Goal: Transaction & Acquisition: Book appointment/travel/reservation

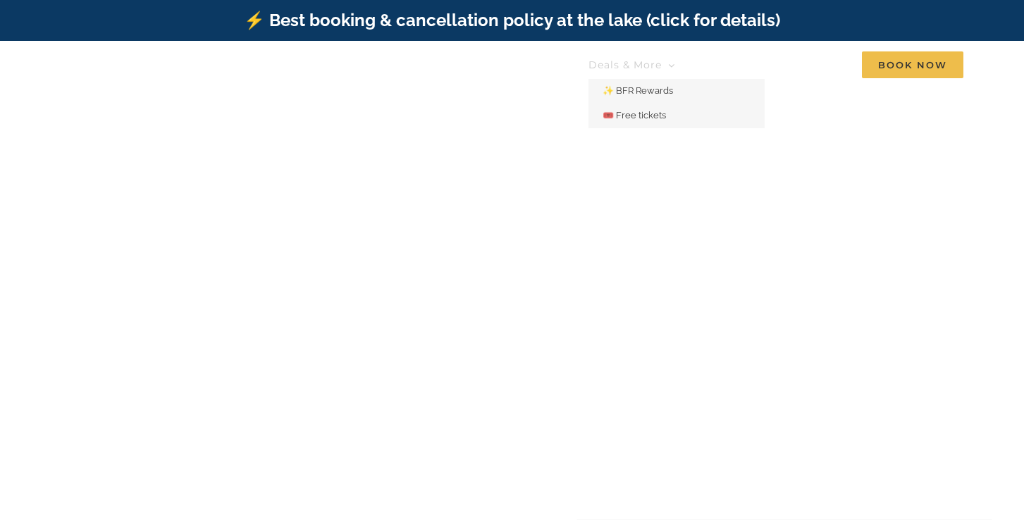
click at [668, 67] on link "Deals & More" at bounding box center [631, 65] width 87 height 28
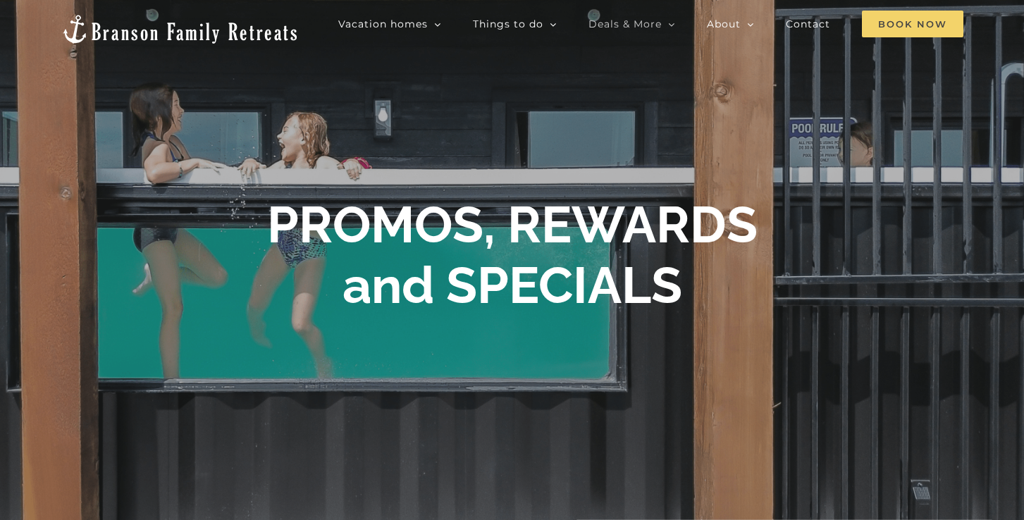
click at [927, 15] on span "Book Now" at bounding box center [912, 24] width 101 height 27
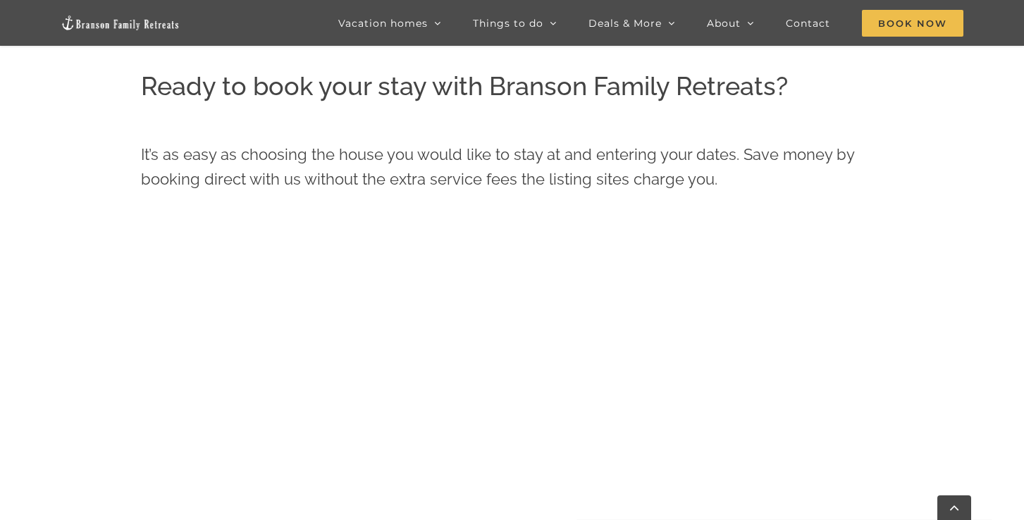
scroll to position [559, 0]
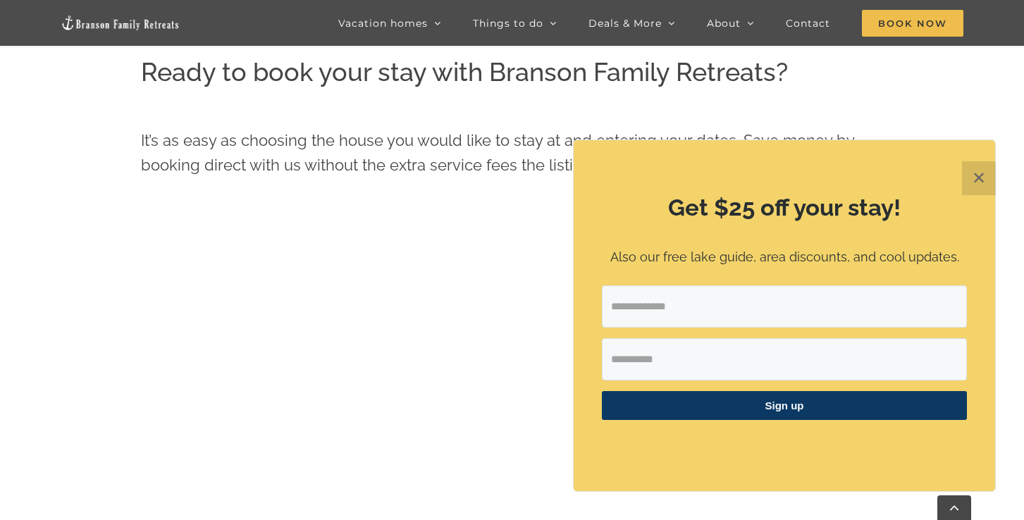
click at [983, 168] on button "✕" at bounding box center [979, 178] width 34 height 34
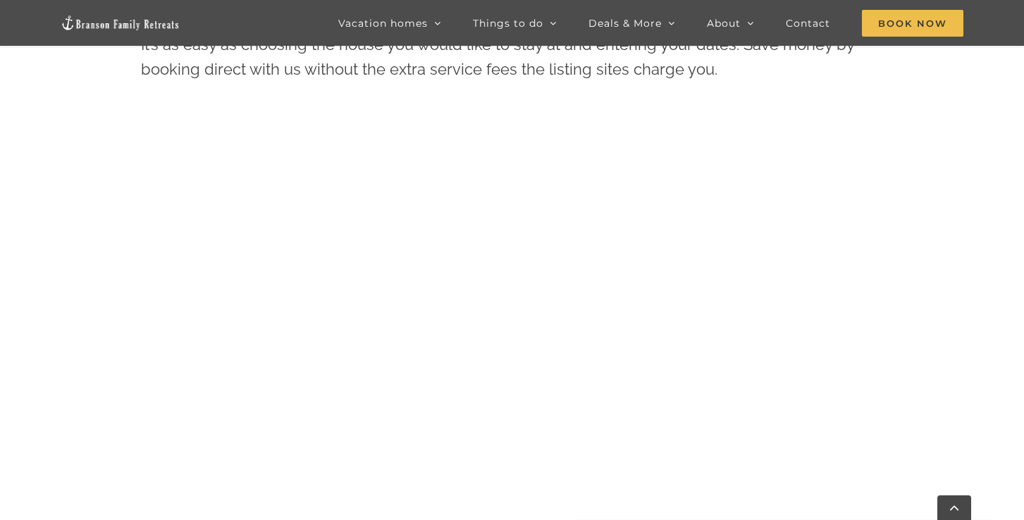
scroll to position [676, 0]
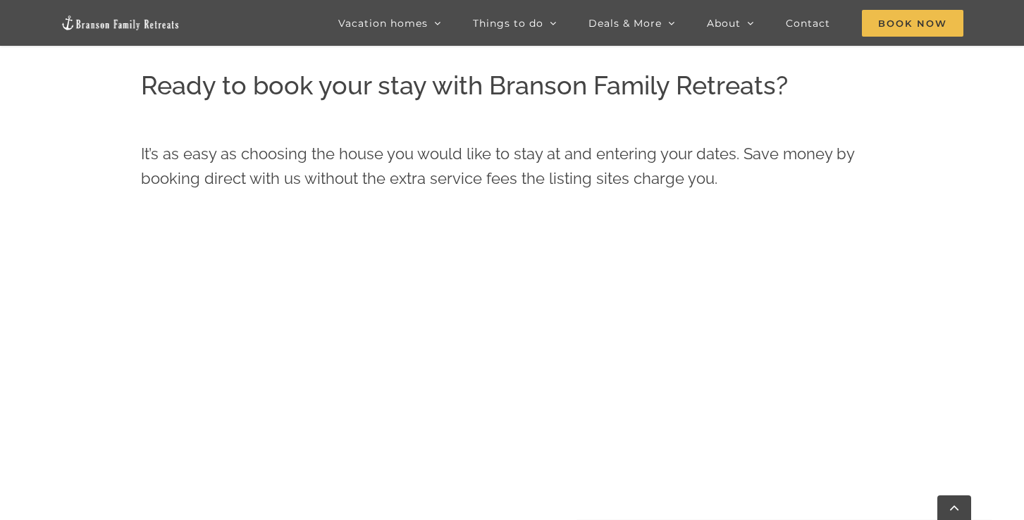
scroll to position [528, 0]
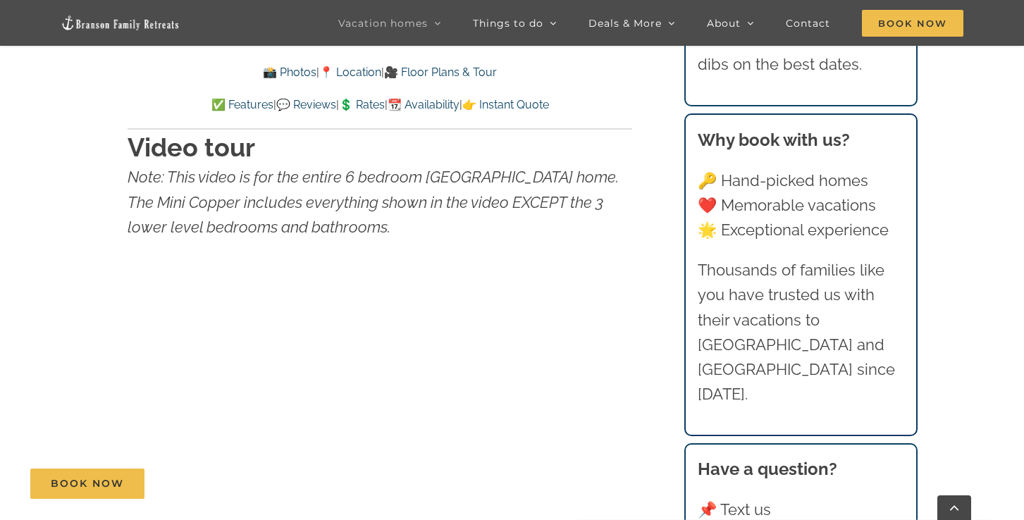
scroll to position [4630, 0]
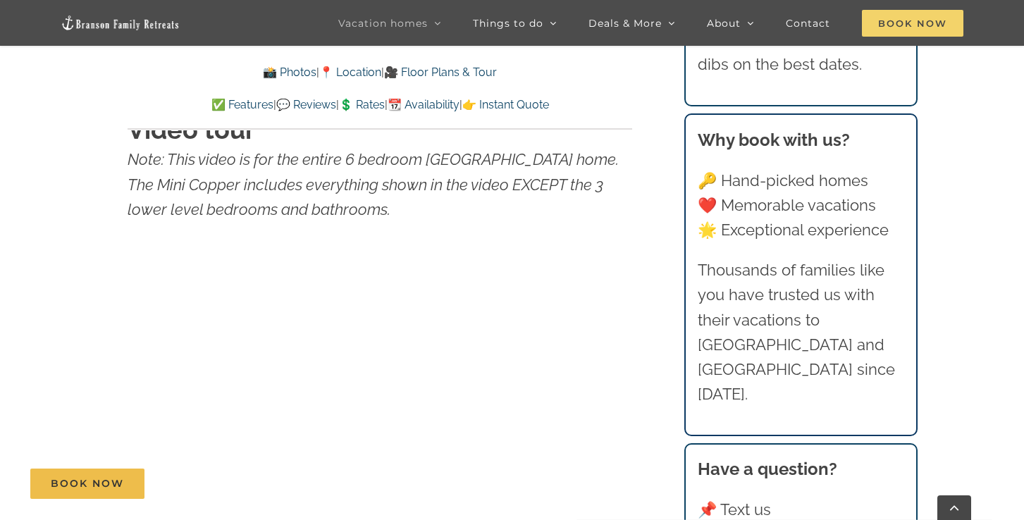
click at [940, 20] on span "Book Now" at bounding box center [912, 23] width 101 height 27
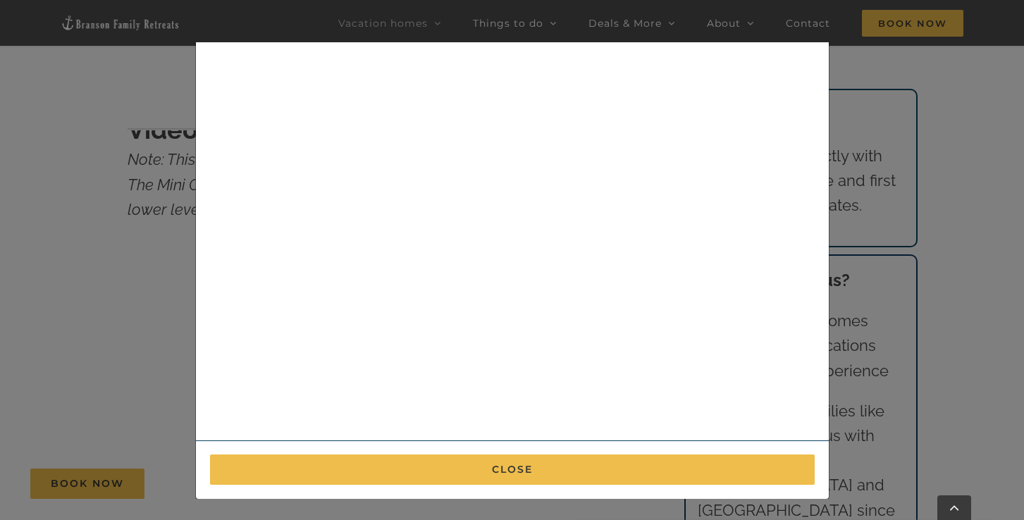
scroll to position [0, 0]
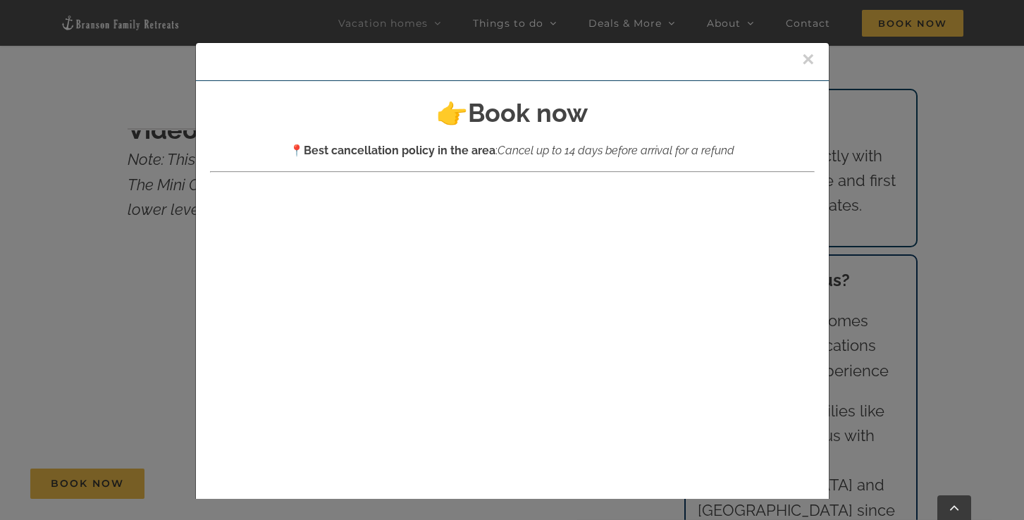
click at [803, 54] on button "×" at bounding box center [808, 59] width 13 height 21
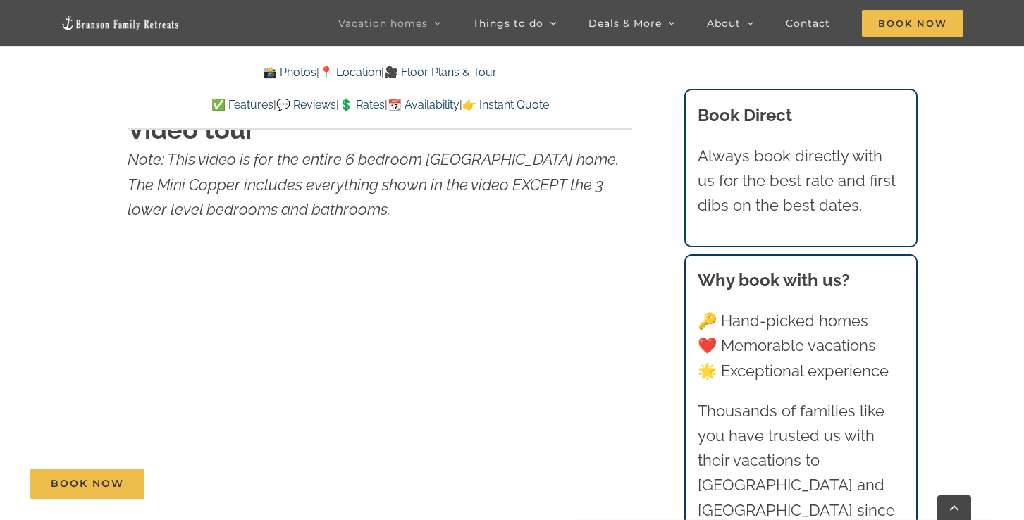
click at [377, 99] on link "💲 Rates" at bounding box center [362, 104] width 46 height 13
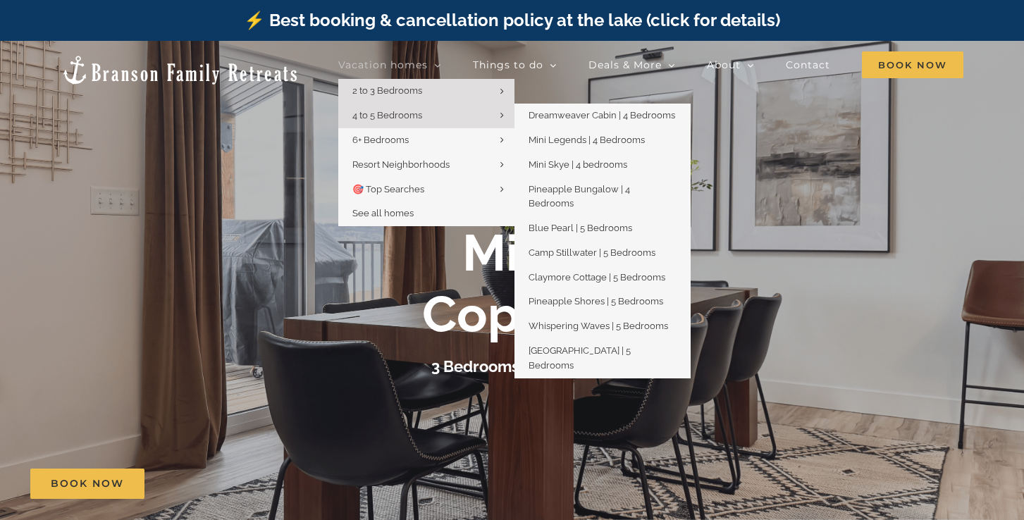
click at [422, 117] on span "4 to 5 Bedrooms" at bounding box center [387, 115] width 70 height 11
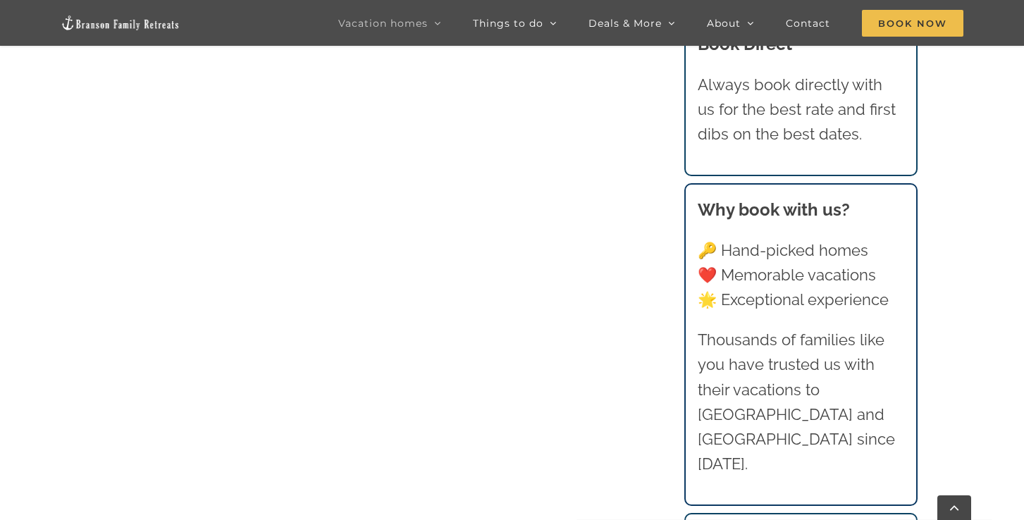
scroll to position [851, 0]
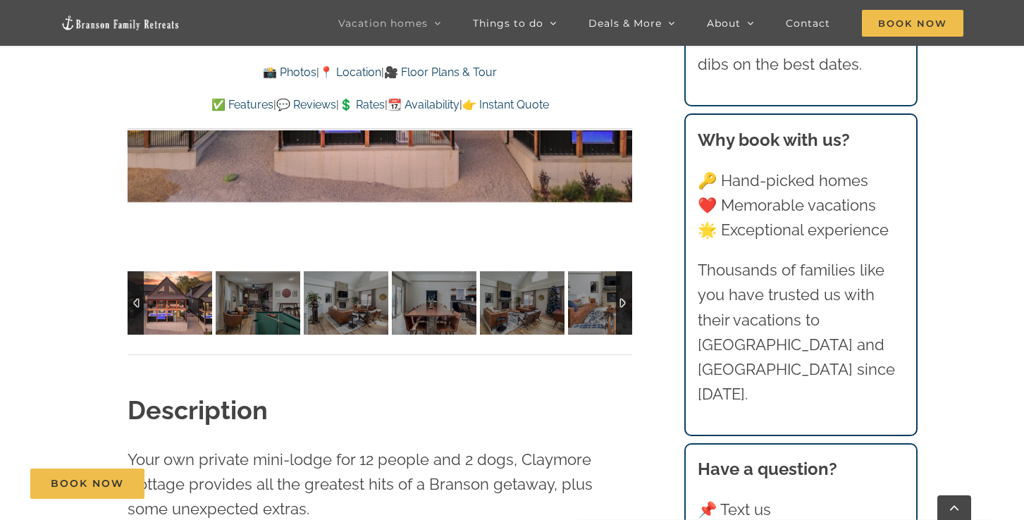
scroll to position [1174, 0]
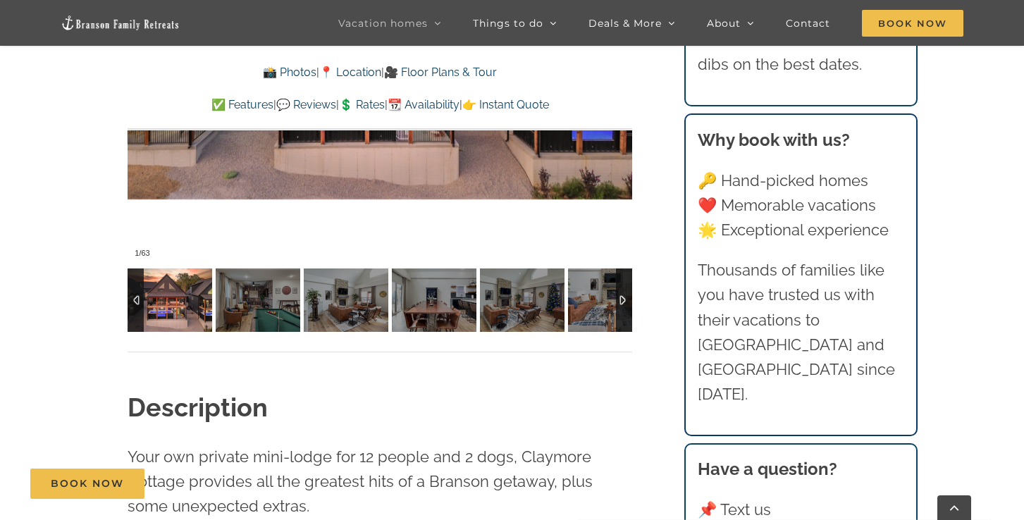
click at [622, 299] on div at bounding box center [624, 299] width 16 height 63
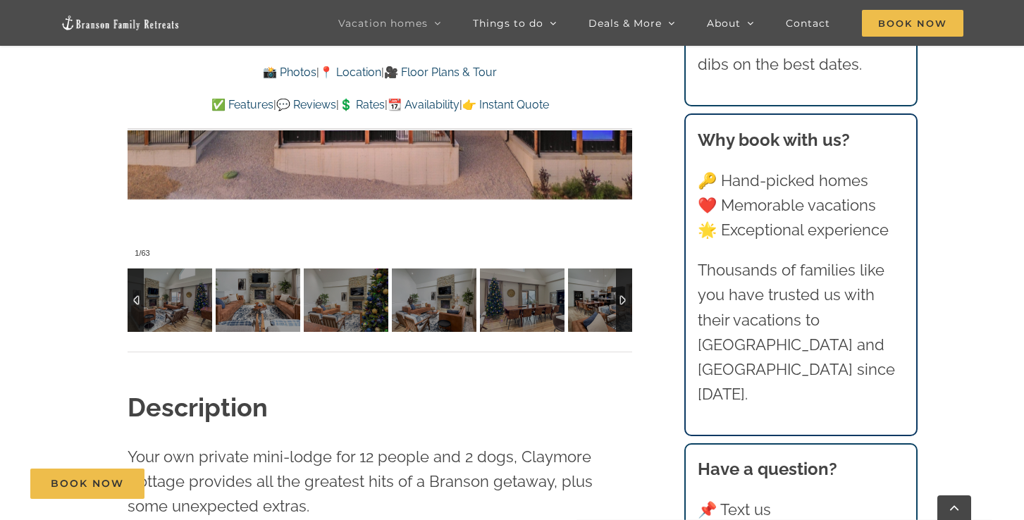
click at [622, 299] on div at bounding box center [624, 299] width 16 height 63
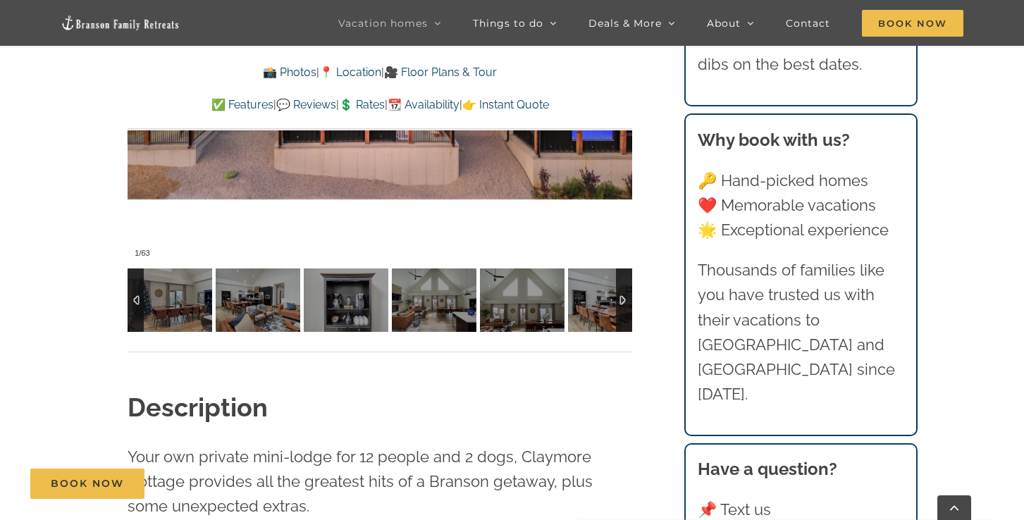
click at [622, 299] on div at bounding box center [624, 299] width 16 height 63
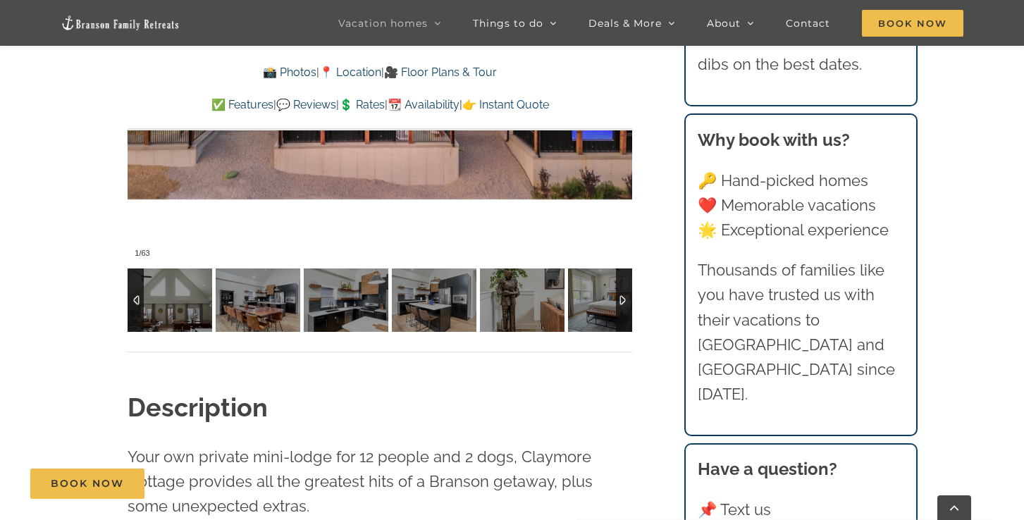
click at [622, 299] on div at bounding box center [624, 299] width 16 height 63
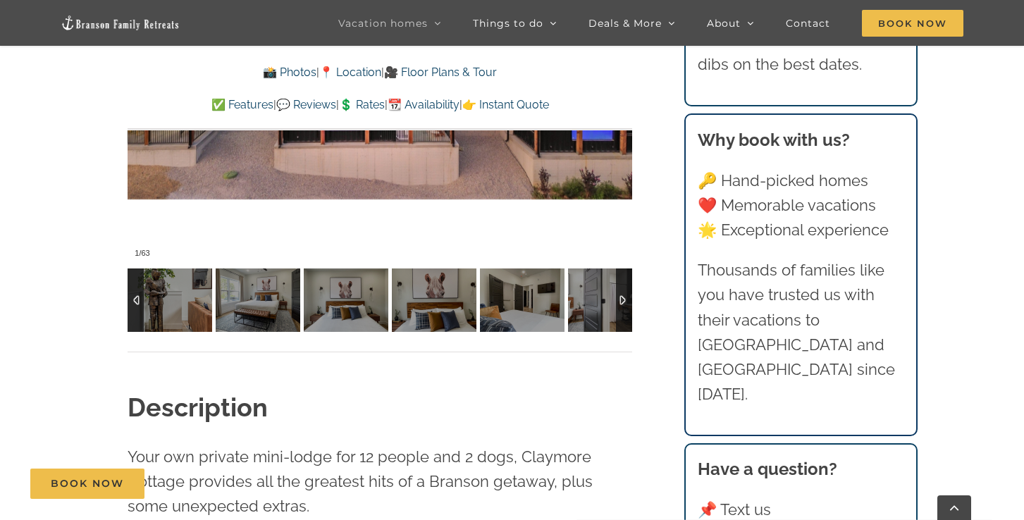
click at [622, 299] on div at bounding box center [624, 299] width 16 height 63
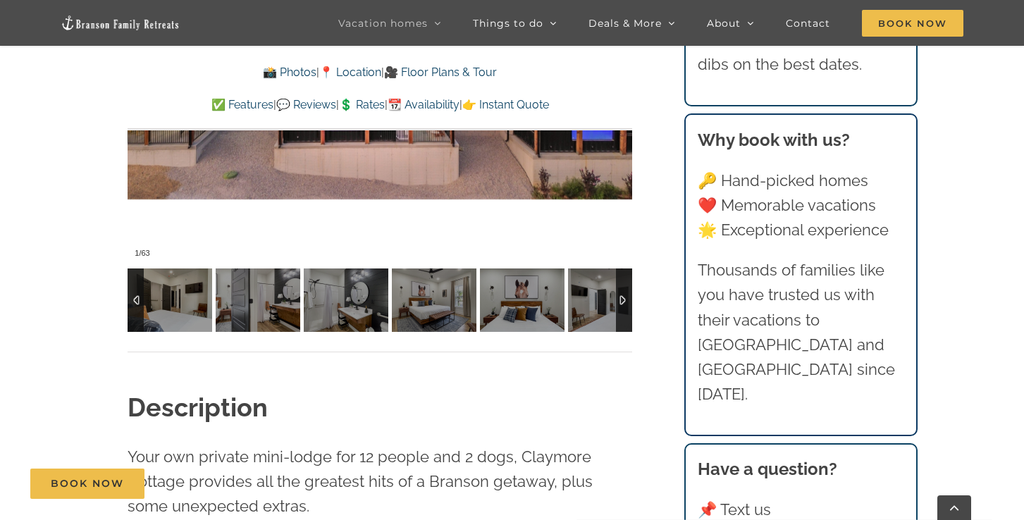
click at [622, 299] on div at bounding box center [624, 299] width 16 height 63
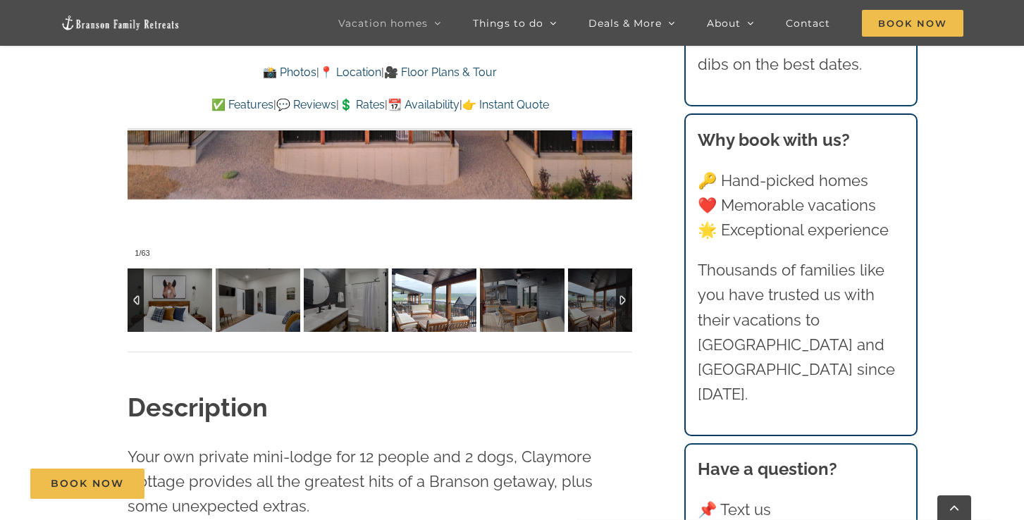
click at [432, 303] on img at bounding box center [434, 299] width 85 height 63
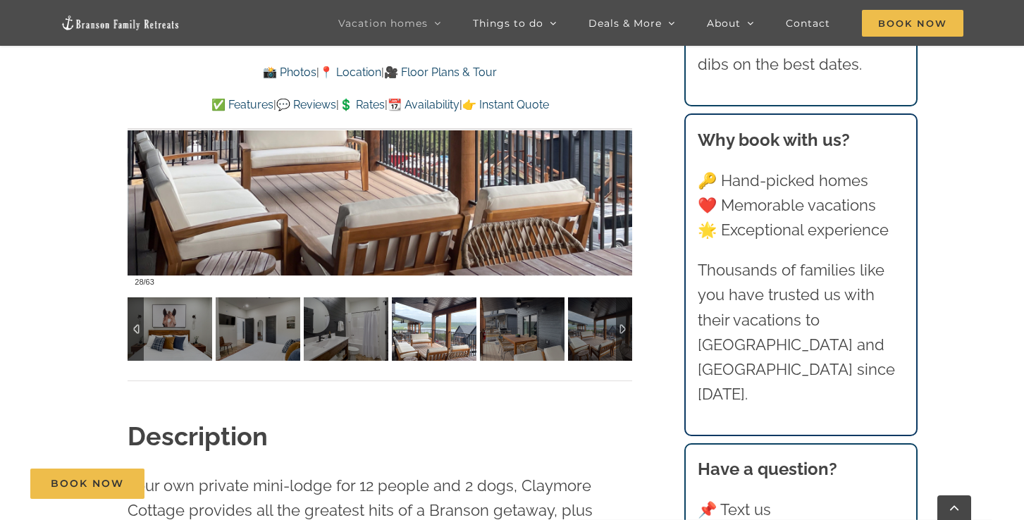
scroll to position [1144, 0]
click at [619, 330] on div at bounding box center [624, 329] width 16 height 63
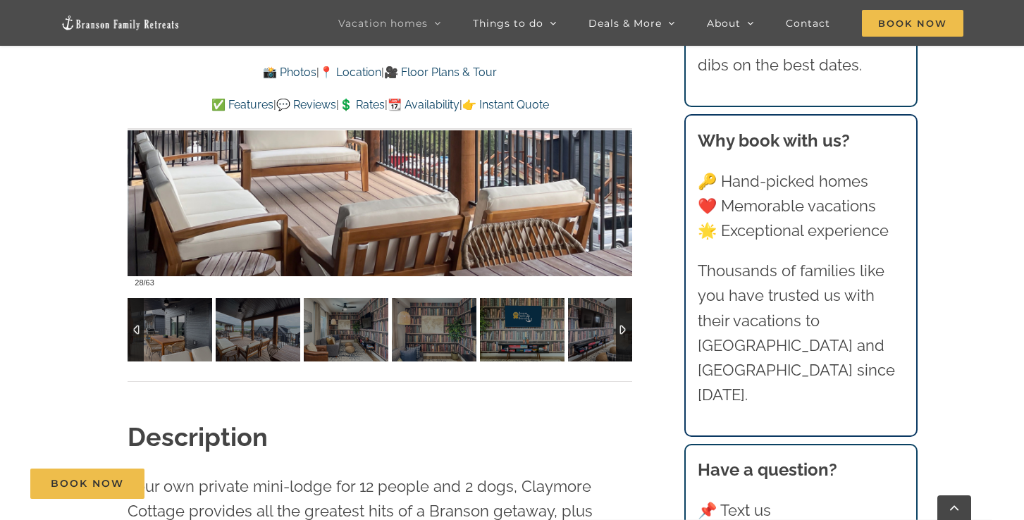
click at [619, 330] on div at bounding box center [624, 329] width 16 height 63
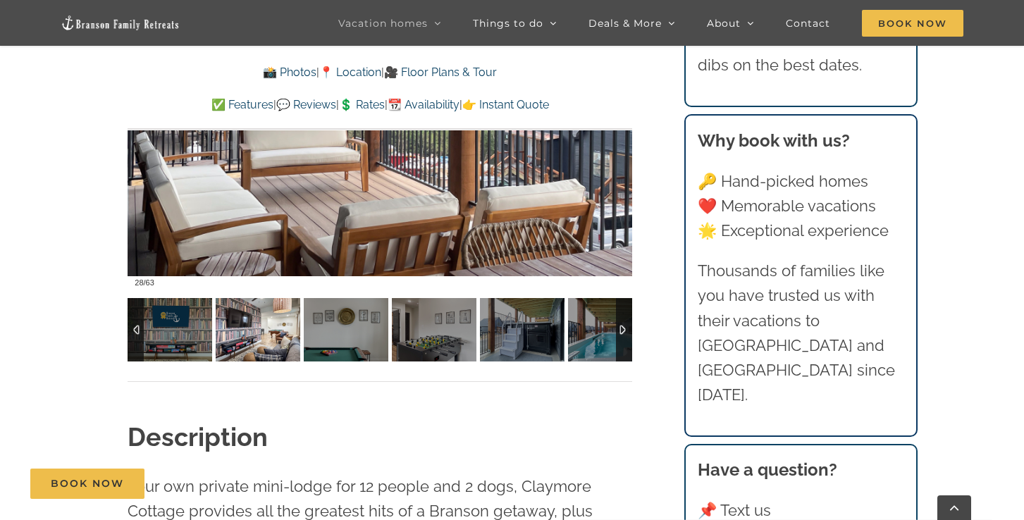
click at [260, 330] on img at bounding box center [258, 329] width 85 height 63
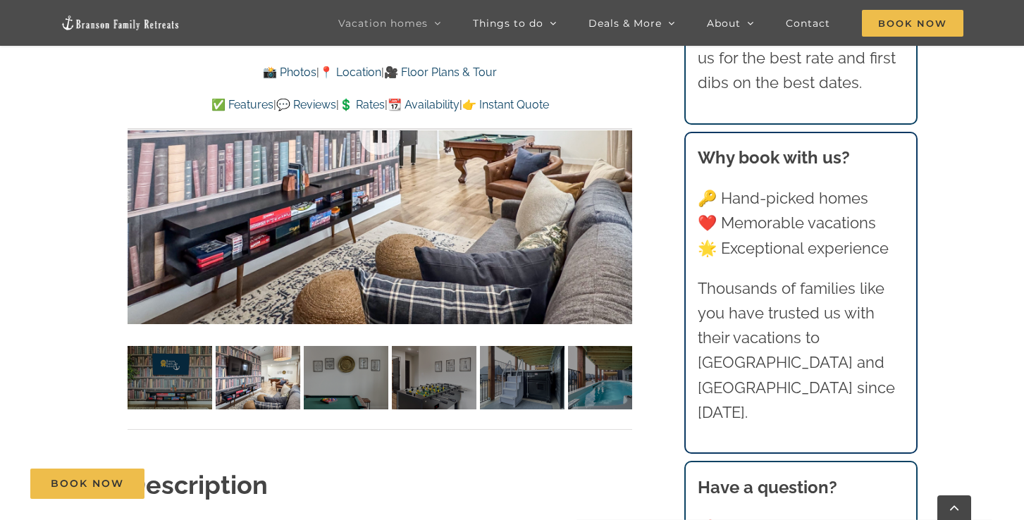
scroll to position [1108, 0]
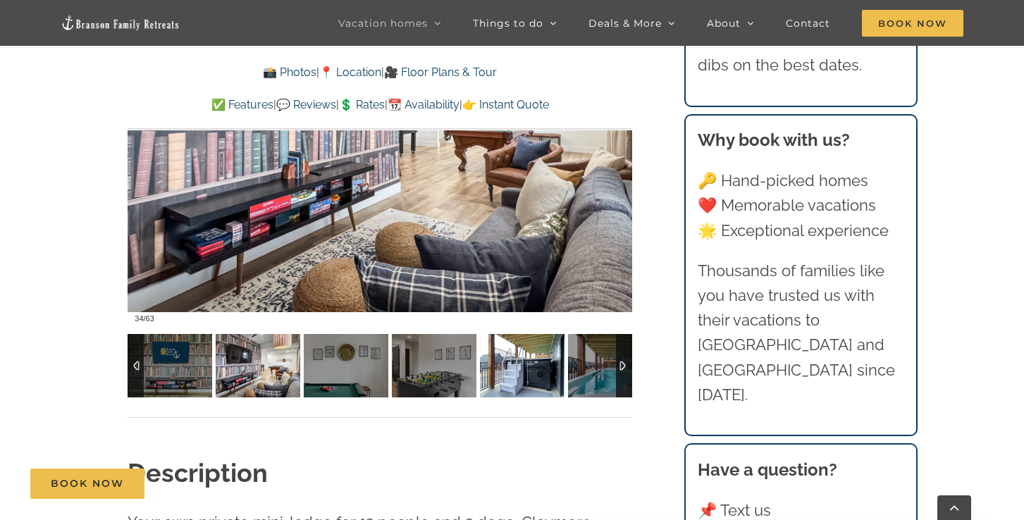
click at [559, 371] on img at bounding box center [522, 365] width 85 height 63
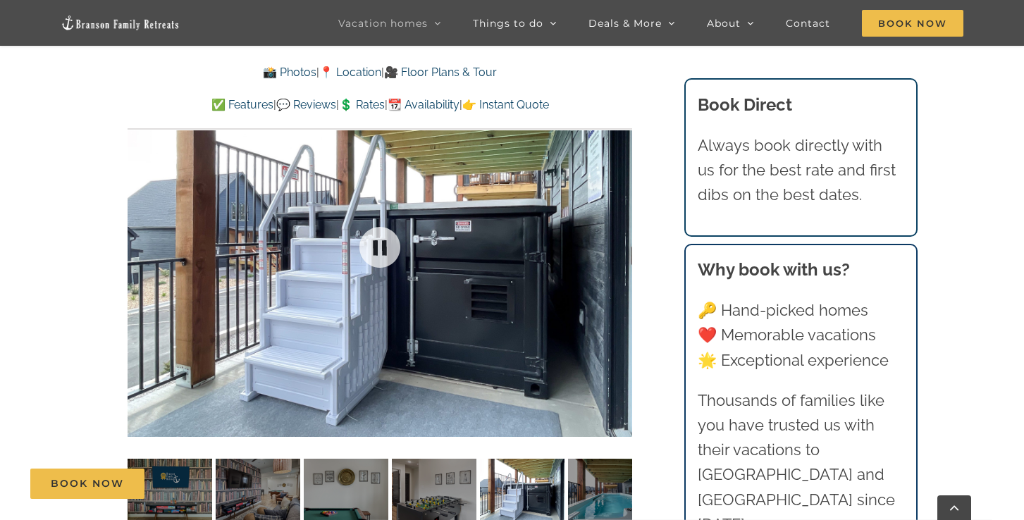
scroll to position [988, 0]
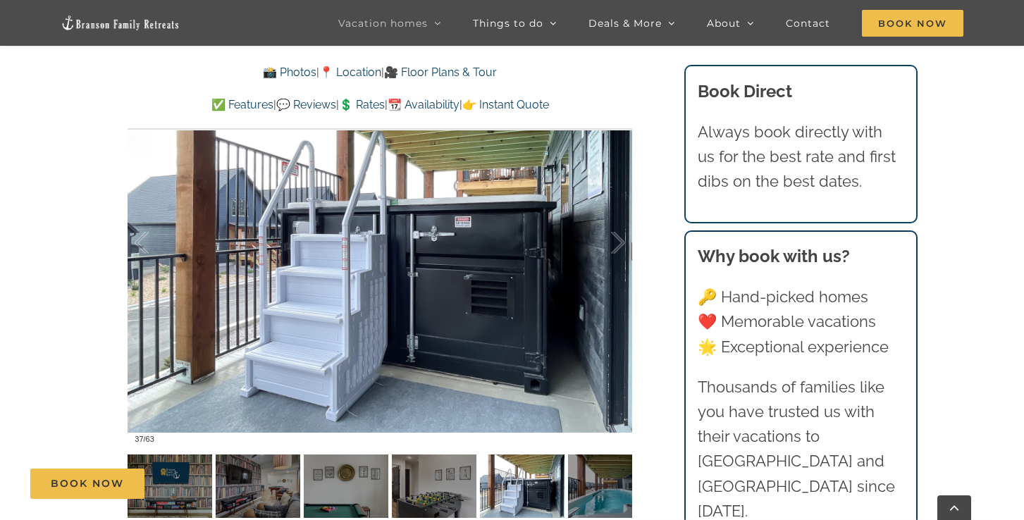
click at [604, 487] on div "Book Now" at bounding box center [522, 483] width 984 height 30
click at [604, 497] on div "Book Now" at bounding box center [522, 483] width 984 height 30
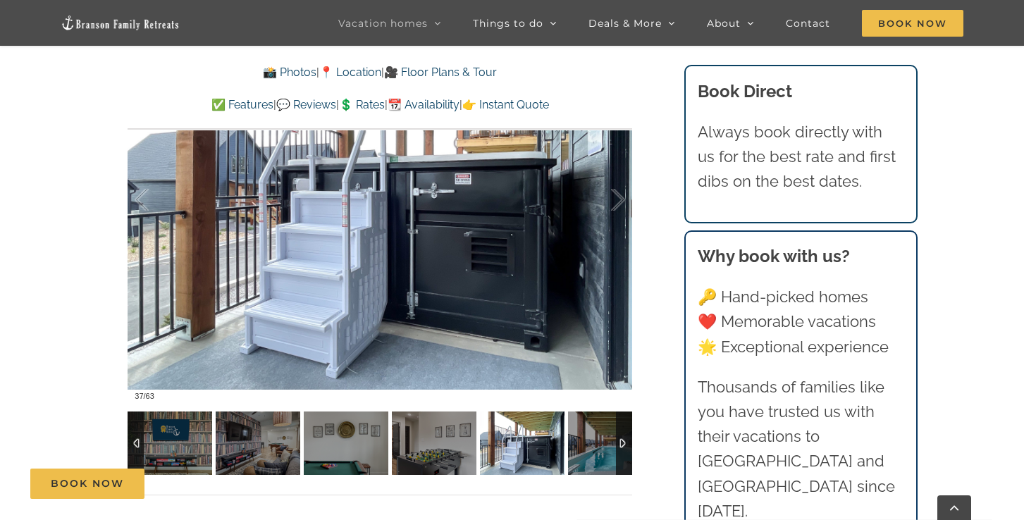
scroll to position [1043, 0]
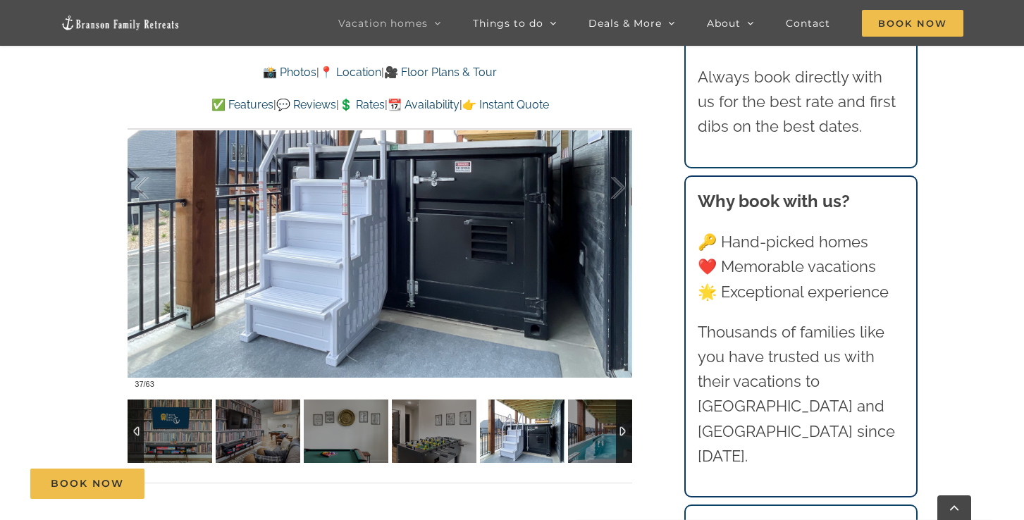
click at [624, 441] on div at bounding box center [624, 430] width 16 height 63
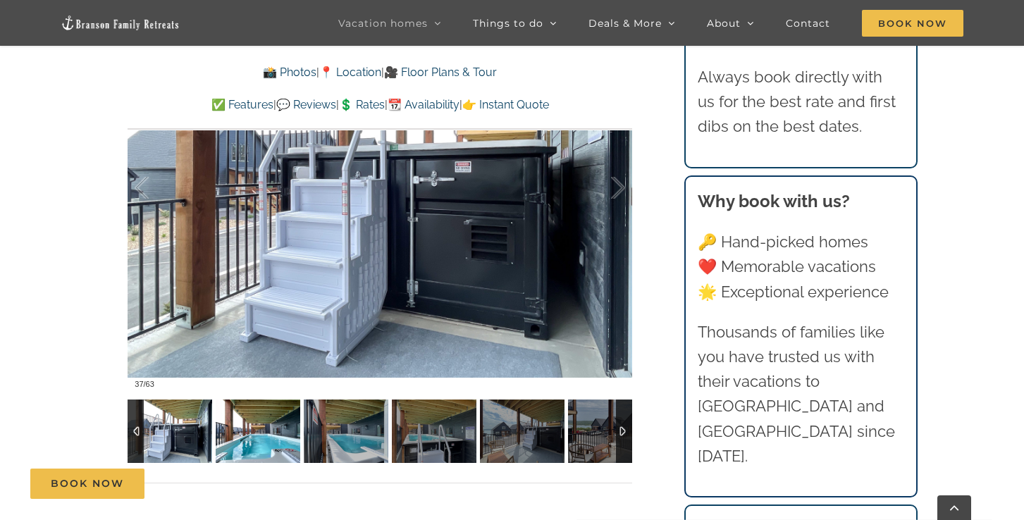
click at [280, 430] on img at bounding box center [258, 430] width 85 height 63
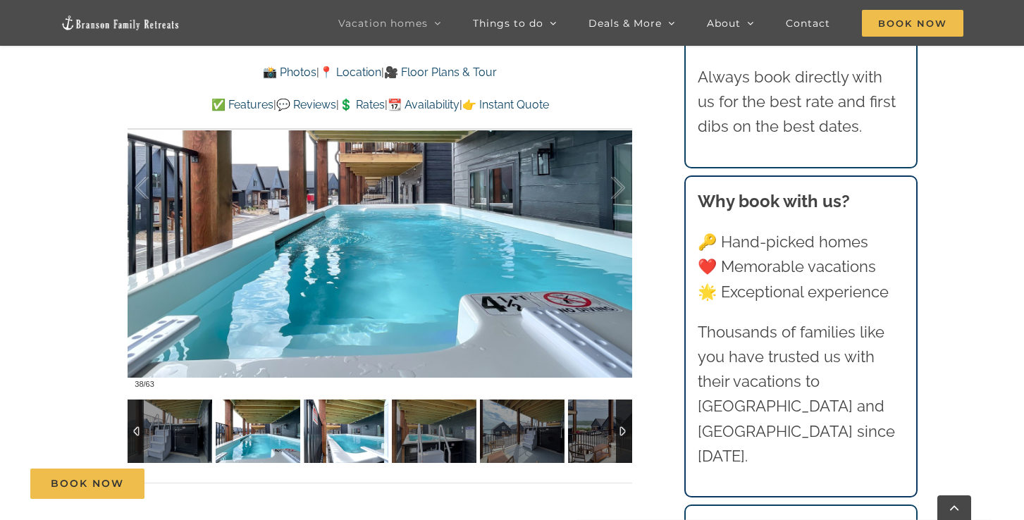
click at [349, 437] on img at bounding box center [346, 430] width 85 height 63
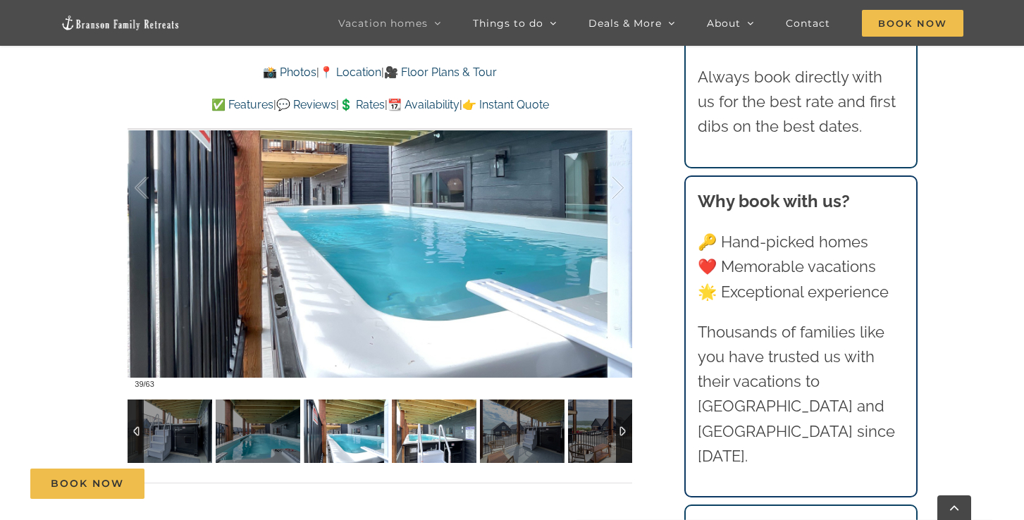
click at [419, 439] on img at bounding box center [434, 430] width 85 height 63
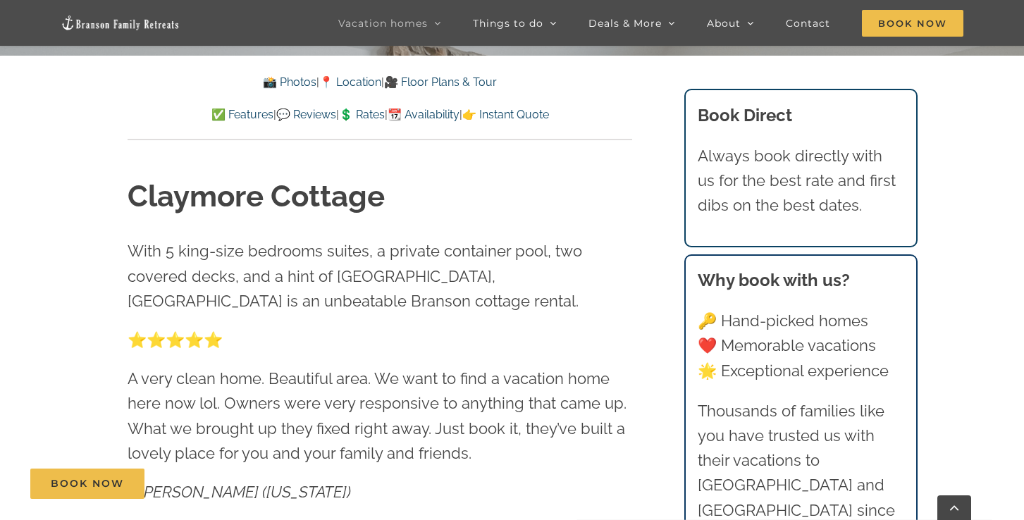
scroll to position [502, 0]
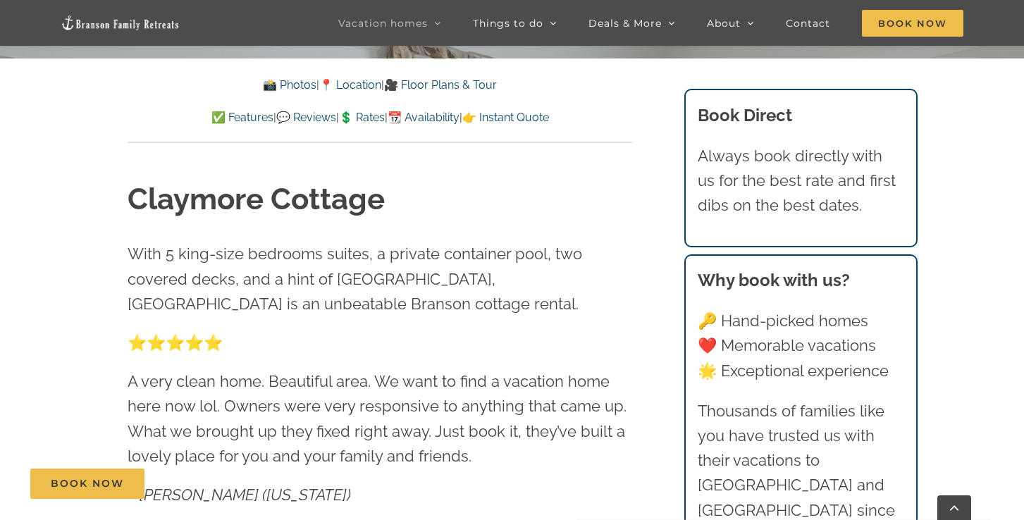
click at [543, 118] on link "👉 Instant Quote" at bounding box center [505, 117] width 87 height 13
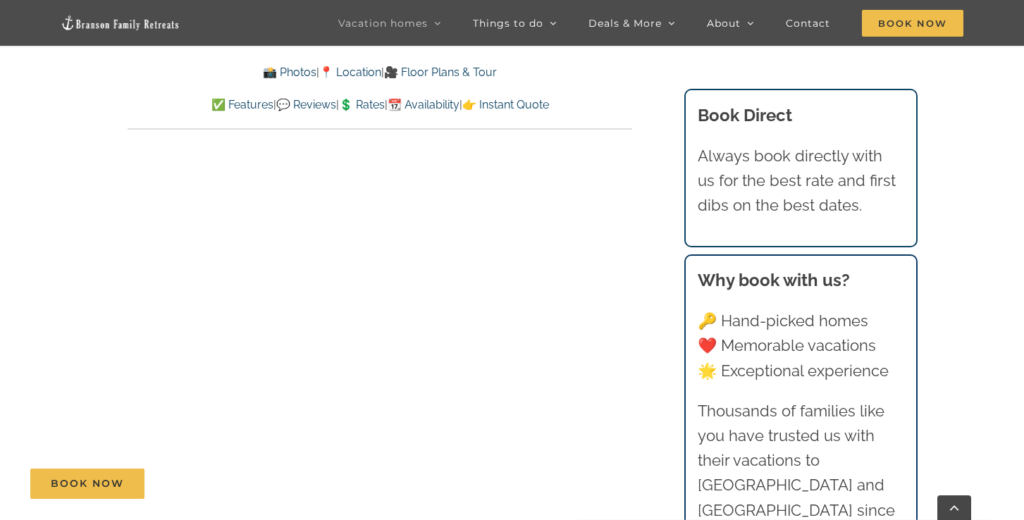
scroll to position [8183, 0]
click at [368, 102] on link "💲 Rates" at bounding box center [362, 104] width 46 height 13
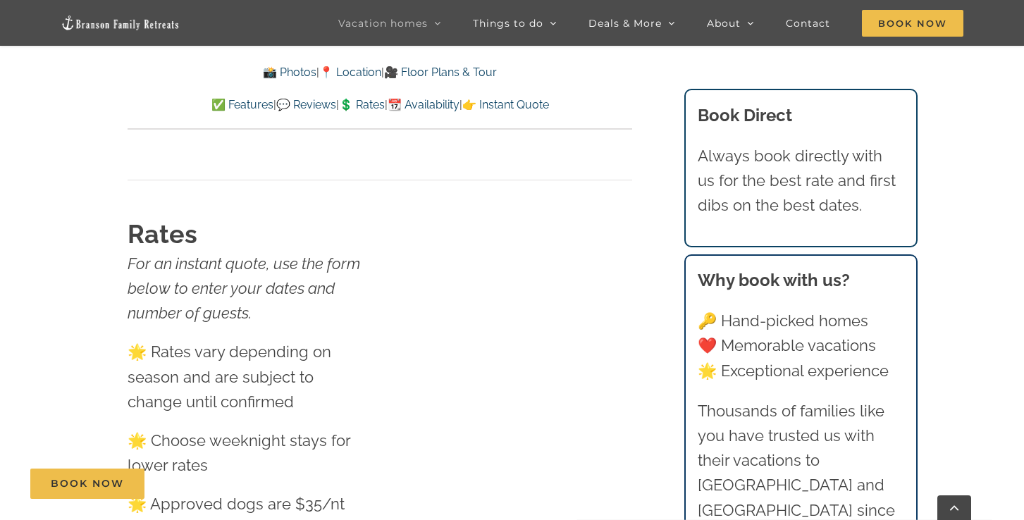
scroll to position [8578, 0]
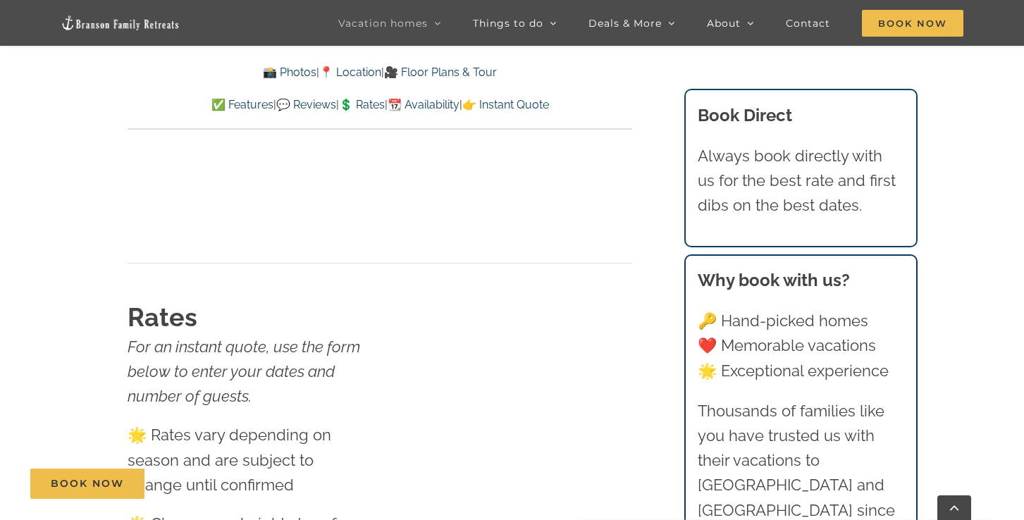
click at [360, 74] on link "📍 Location" at bounding box center [350, 72] width 62 height 13
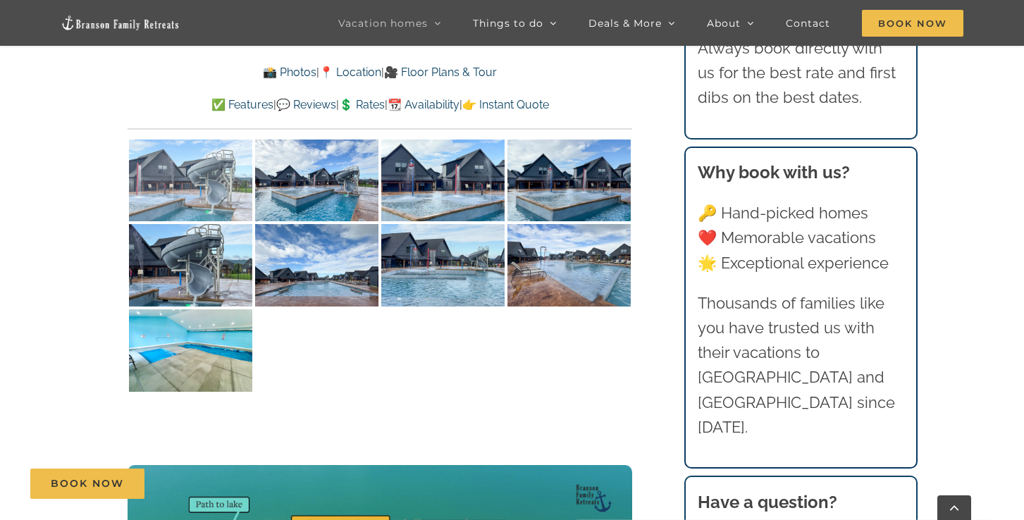
scroll to position [3418, 0]
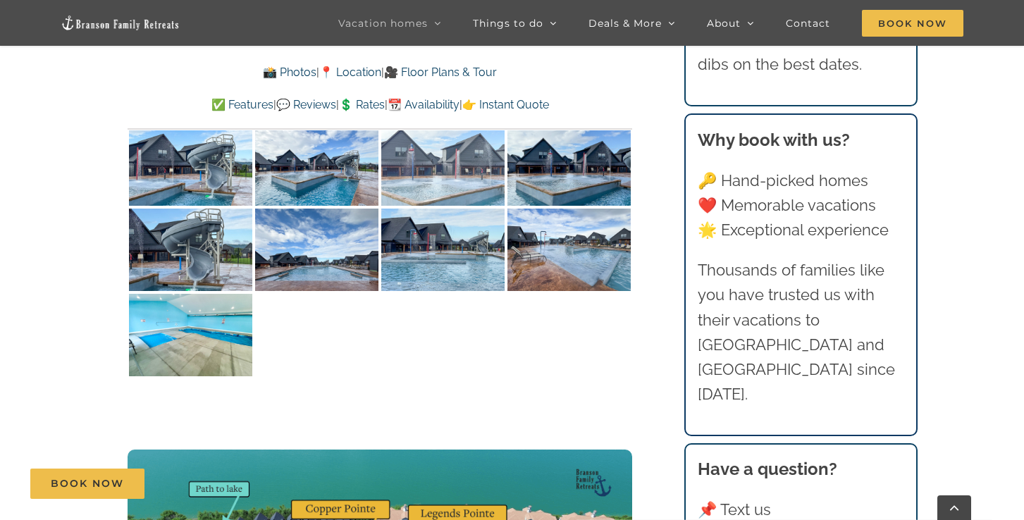
click at [459, 174] on img at bounding box center [442, 165] width 123 height 82
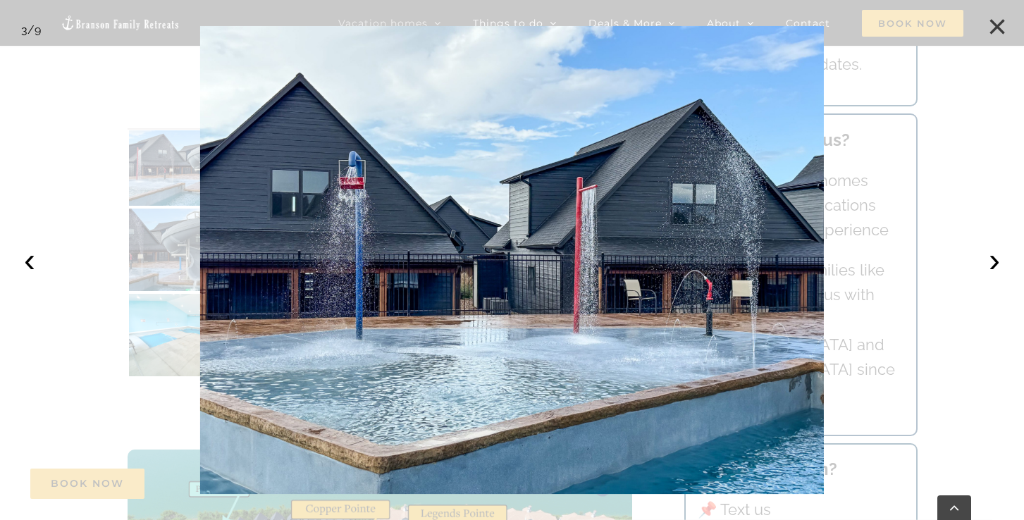
click at [1000, 23] on button "×" at bounding box center [996, 26] width 31 height 31
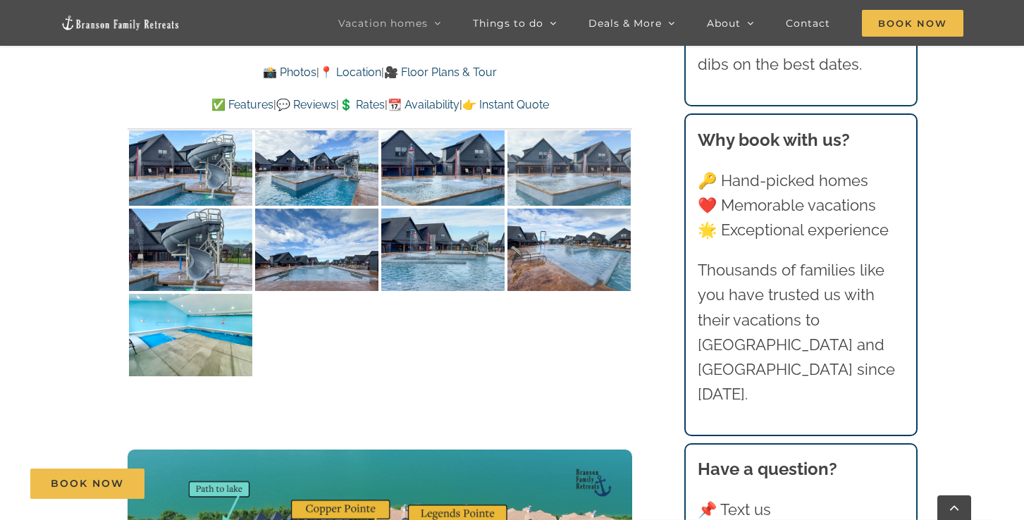
click at [598, 178] on img at bounding box center [568, 165] width 123 height 82
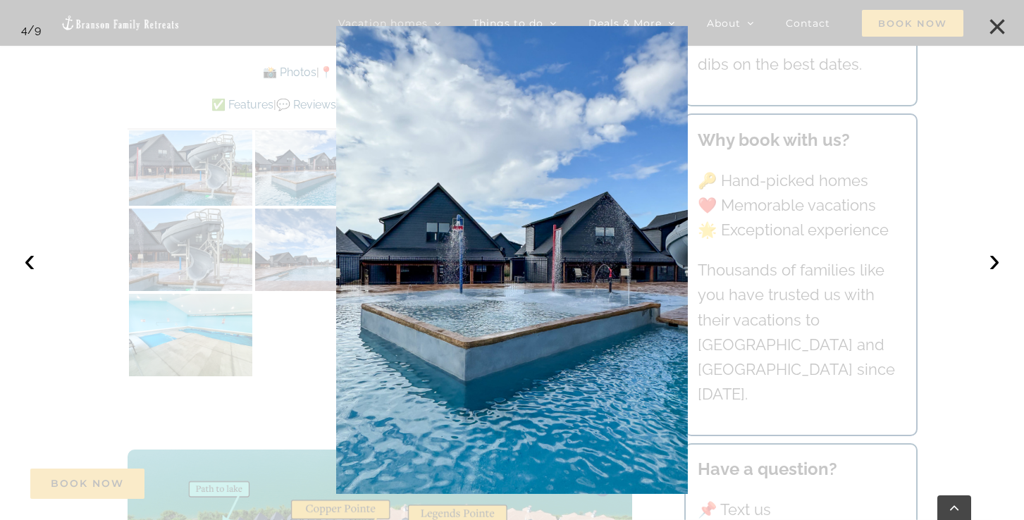
click at [1000, 20] on button "×" at bounding box center [996, 26] width 31 height 31
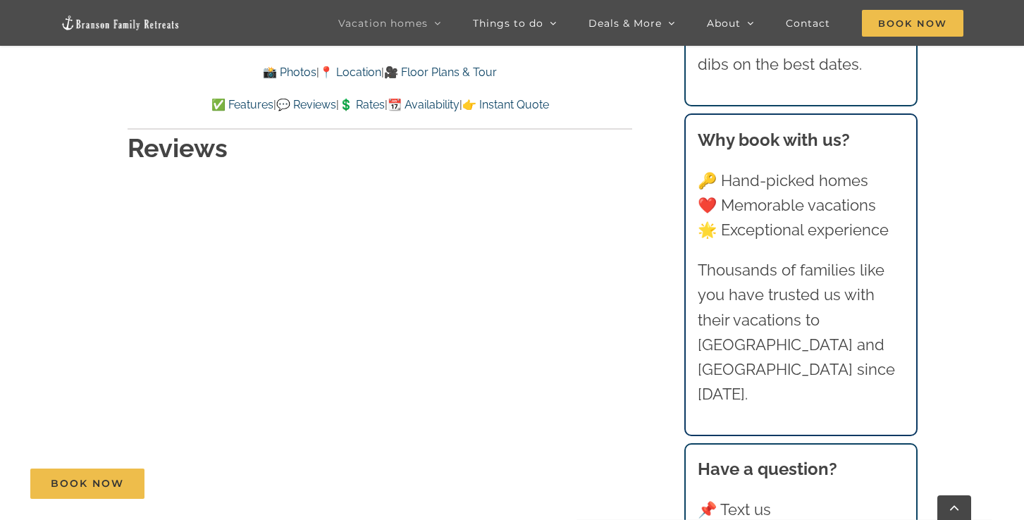
scroll to position [7019, 0]
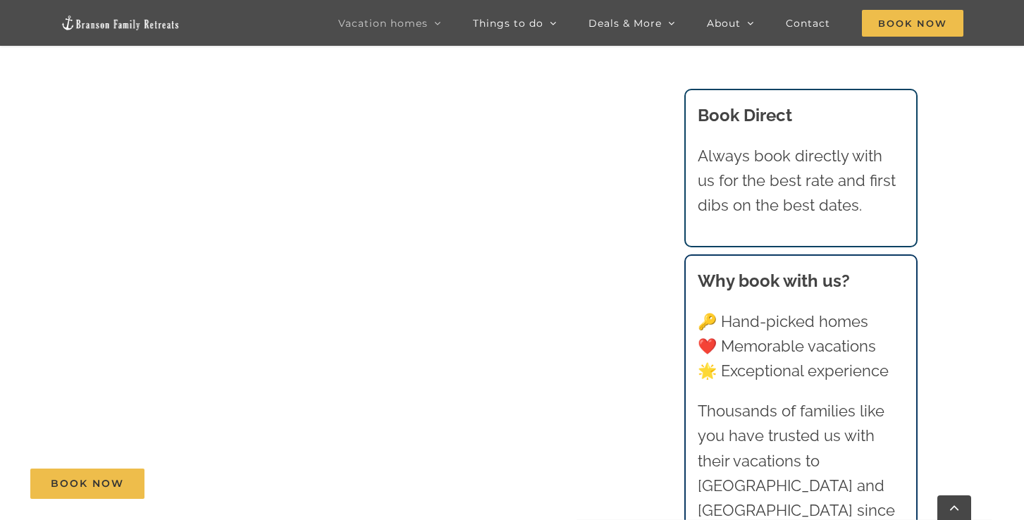
scroll to position [502, 0]
